Goal: Transaction & Acquisition: Subscribe to service/newsletter

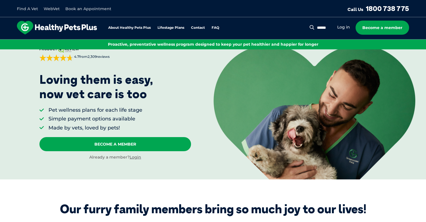
scroll to position [34, 0]
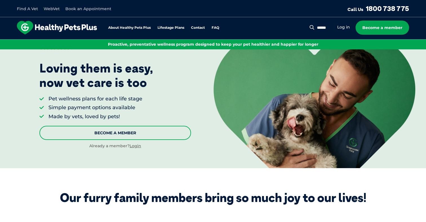
click at [77, 135] on link "Become A Member" at bounding box center [115, 133] width 152 height 14
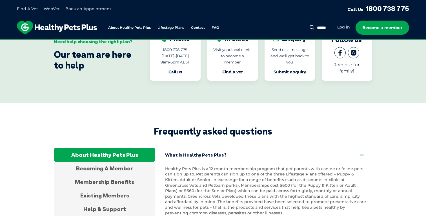
scroll to position [986, 0]
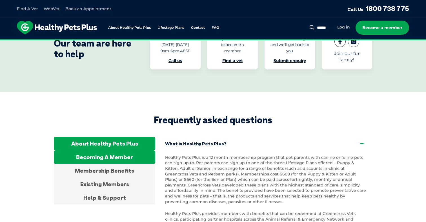
click at [83, 150] on div "Becoming A Member" at bounding box center [105, 157] width 102 height 14
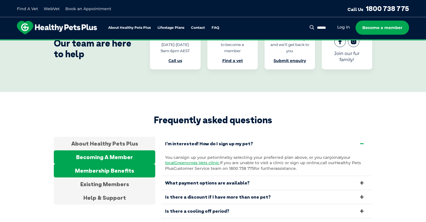
click at [82, 164] on div "Membership Benefits" at bounding box center [105, 171] width 102 height 14
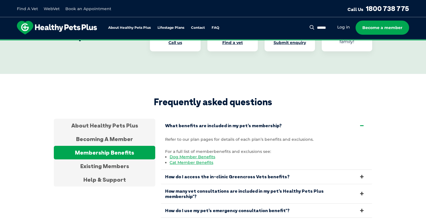
scroll to position [1008, 0]
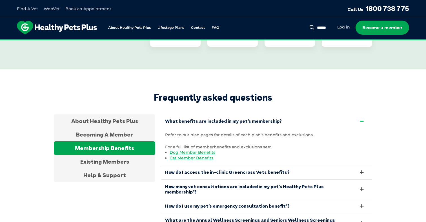
click at [169, 180] on link "How many vet consultations are included in my pet’s Healthy Pets Plus membershi…" at bounding box center [266, 189] width 211 height 19
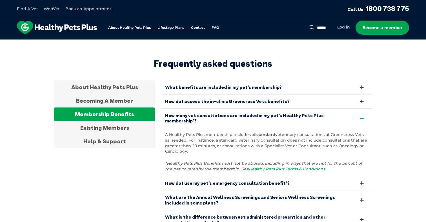
scroll to position [1053, 0]
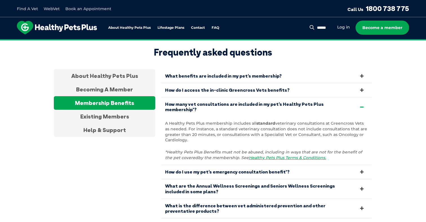
click at [184, 179] on link "What are the Annual Wellness Screenings and Seniors Wellness Screenings include…" at bounding box center [266, 188] width 211 height 19
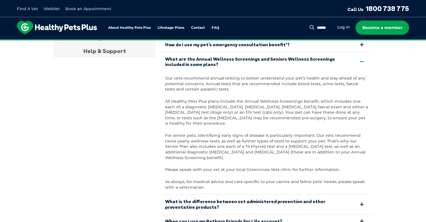
scroll to position [1144, 0]
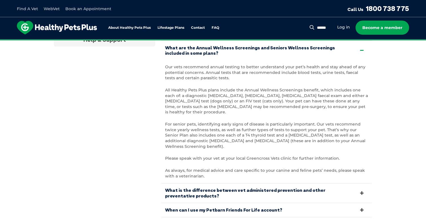
click at [184, 183] on link "What is the difference between vet administered prevention and other preventati…" at bounding box center [266, 192] width 211 height 19
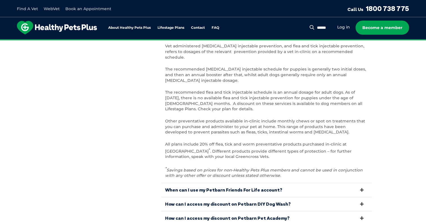
scroll to position [1189, 0]
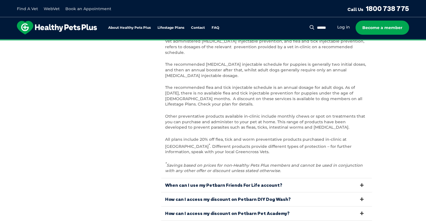
click at [178, 192] on link "How can I access my discount on Petbarn DIY Dog Wash?" at bounding box center [266, 199] width 211 height 14
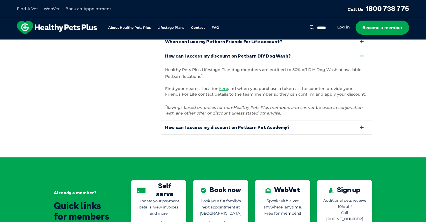
click at [226, 120] on link "How can I access my discount on Petbarn Pet Academy?" at bounding box center [266, 127] width 211 height 14
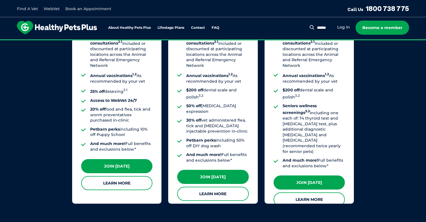
scroll to position [501, 0]
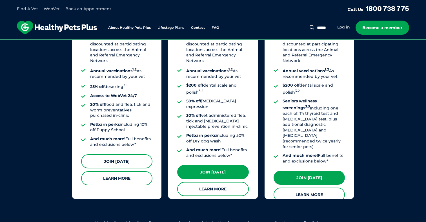
click at [146, 158] on link "Join [DATE]" at bounding box center [116, 161] width 71 height 14
